Goal: Transaction & Acquisition: Purchase product/service

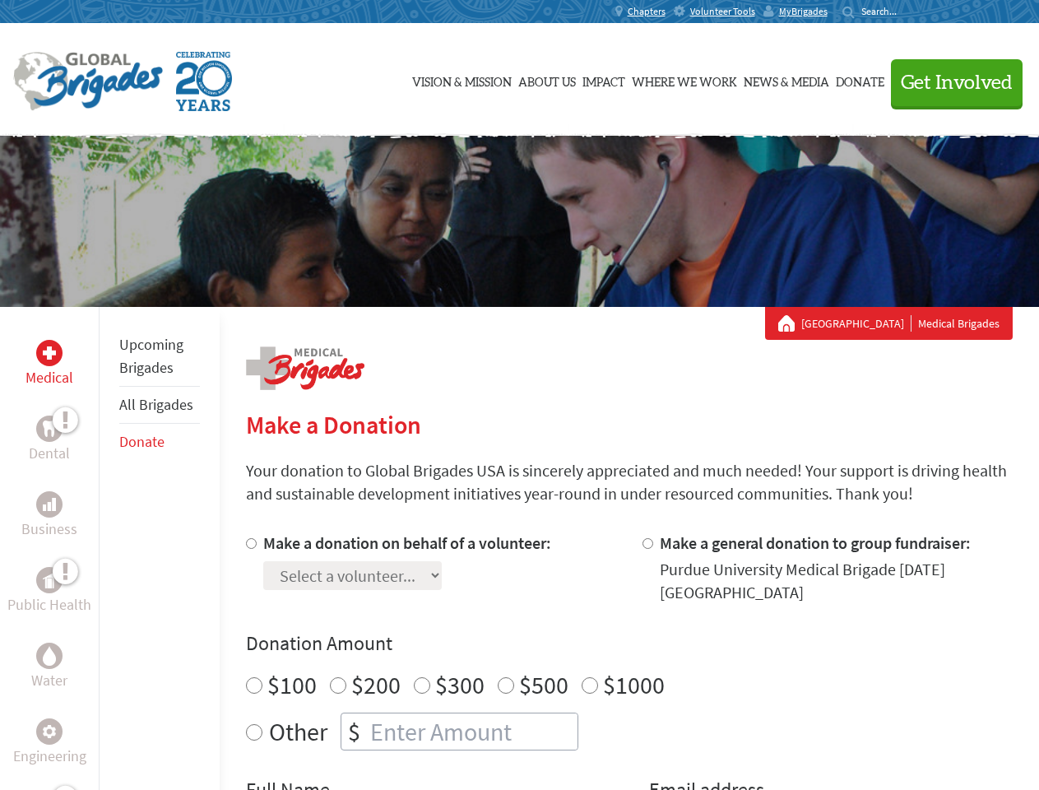
click at [908, 12] on div "Search for:" at bounding box center [876, 11] width 66 height 13
click at [950, 82] on span "Get Involved" at bounding box center [957, 83] width 112 height 20
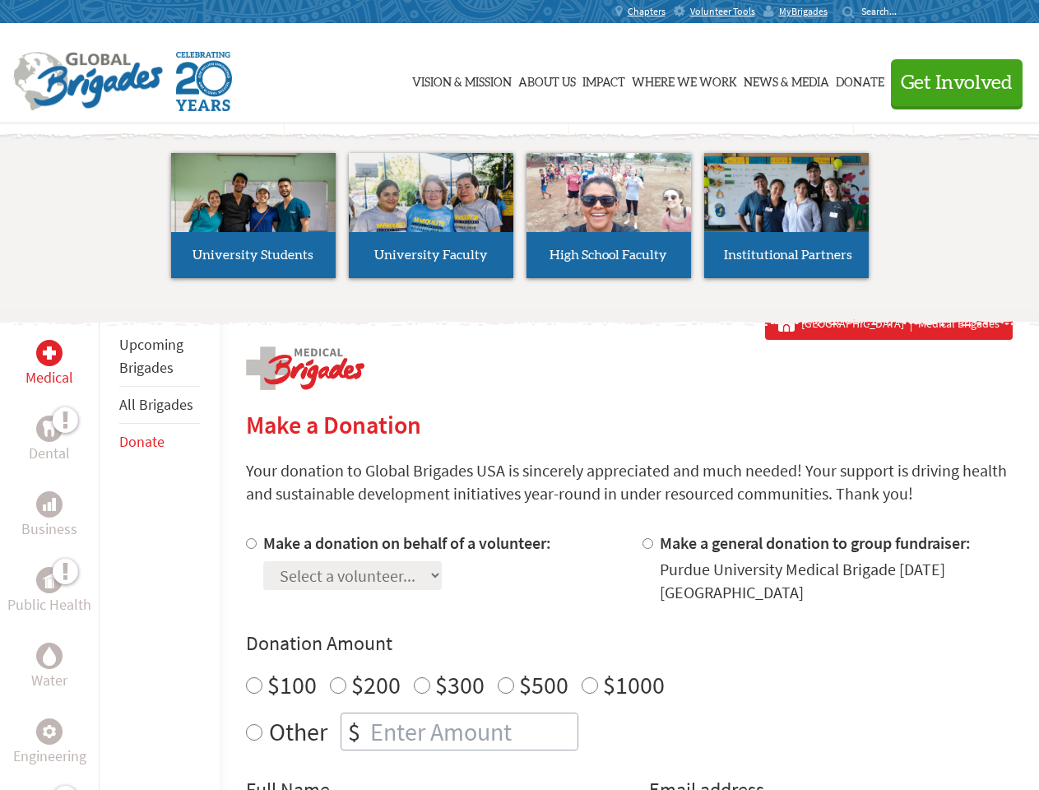
click at [520, 221] on li "High School Faculty" at bounding box center [609, 215] width 178 height 151
click at [109, 548] on div "Upcoming Brigades All Brigades Donate" at bounding box center [159, 702] width 121 height 790
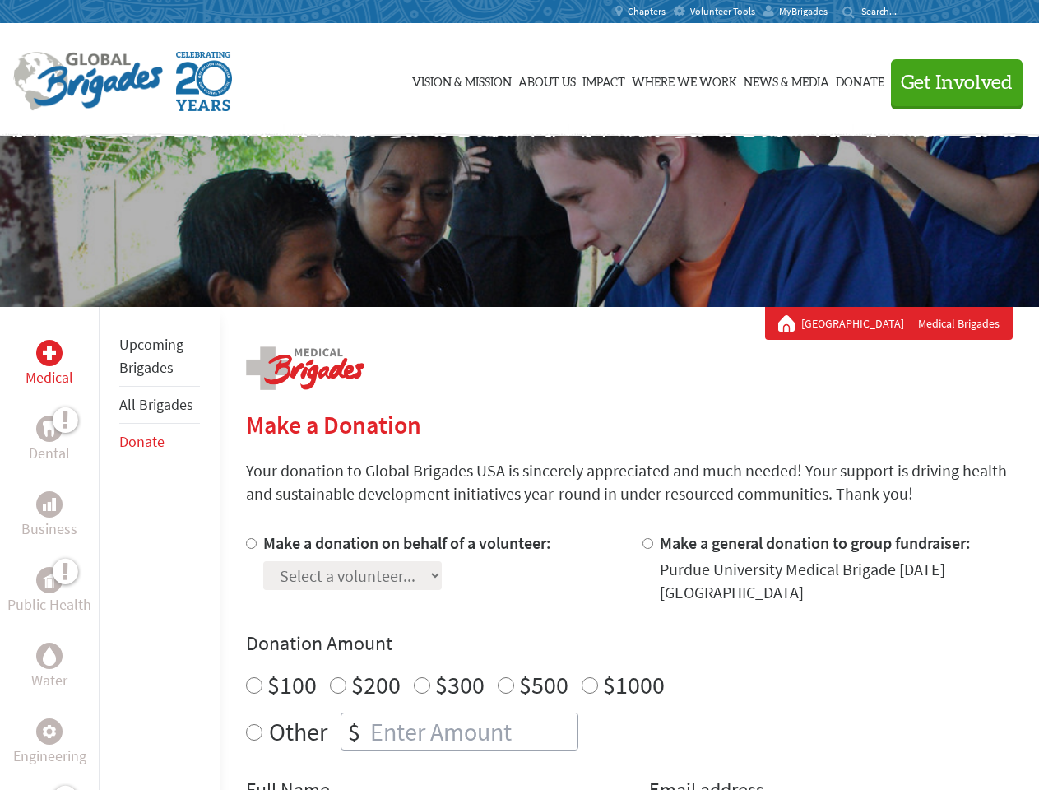
click at [629, 661] on div "Donation Amount $100 $200 $300 $500 $1000 Other $" at bounding box center [629, 690] width 767 height 120
click at [249, 543] on input "Make a donation on behalf of a volunteer:" at bounding box center [251, 543] width 11 height 11
radio input "true"
click at [647, 543] on input "Make a general donation to group fundraiser:" at bounding box center [648, 543] width 11 height 11
radio input "true"
